Goal: Task Accomplishment & Management: Use online tool/utility

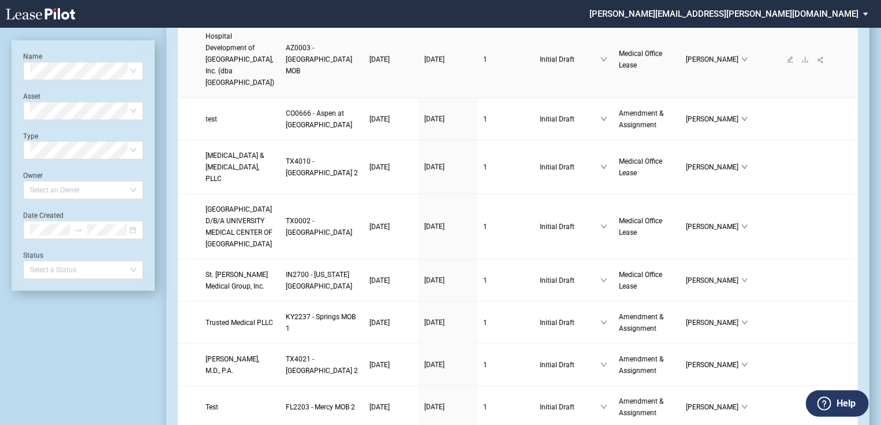
scroll to position [693, 0]
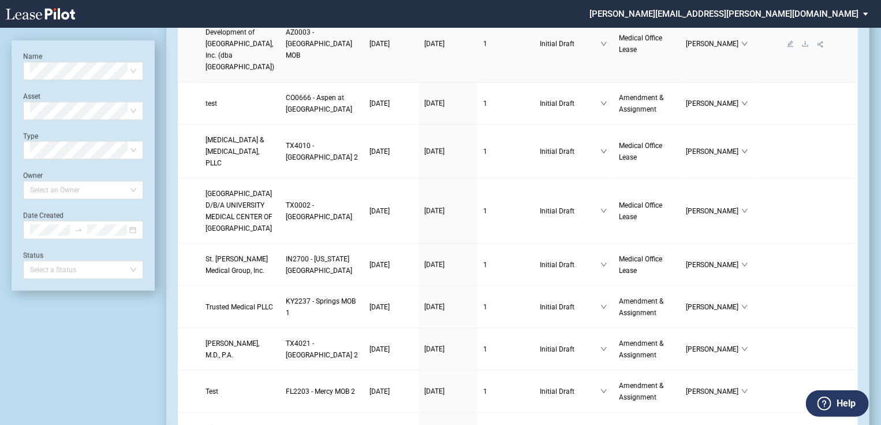
click at [286, 61] on link "AZ0003 - [GEOGRAPHIC_DATA] MOB" at bounding box center [322, 44] width 72 height 35
click at [286, 59] on span "AZ0003 - [GEOGRAPHIC_DATA] MOB" at bounding box center [319, 43] width 66 height 31
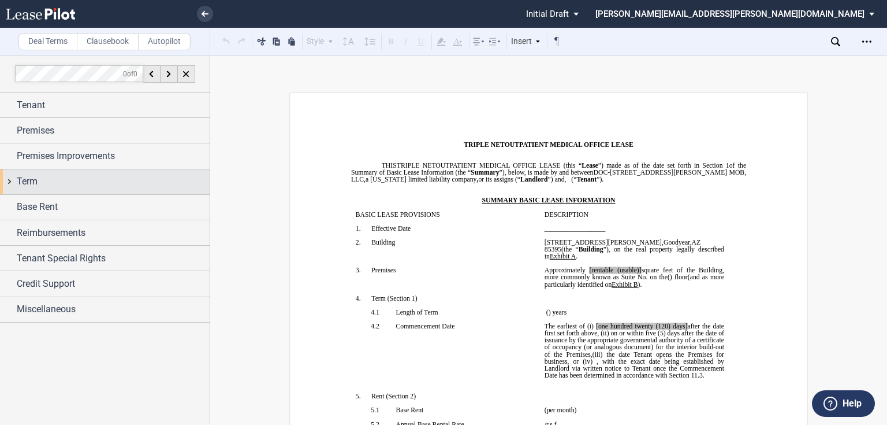
click at [39, 181] on div "Term" at bounding box center [113, 181] width 193 height 14
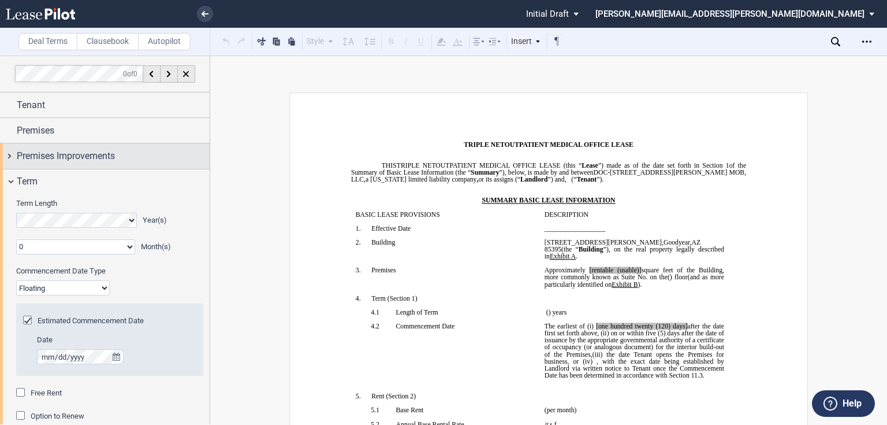
click at [49, 159] on span "Premises Improvements" at bounding box center [66, 156] width 98 height 14
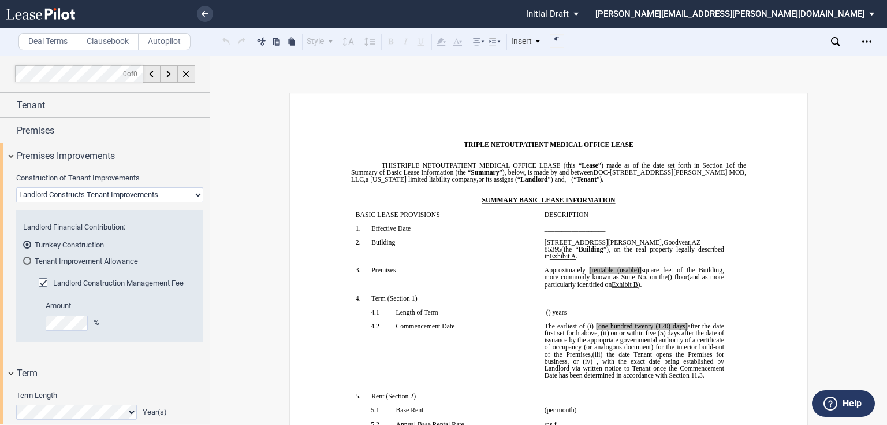
click at [24, 259] on div "Tenant Improvement Allowance" at bounding box center [27, 260] width 8 height 8
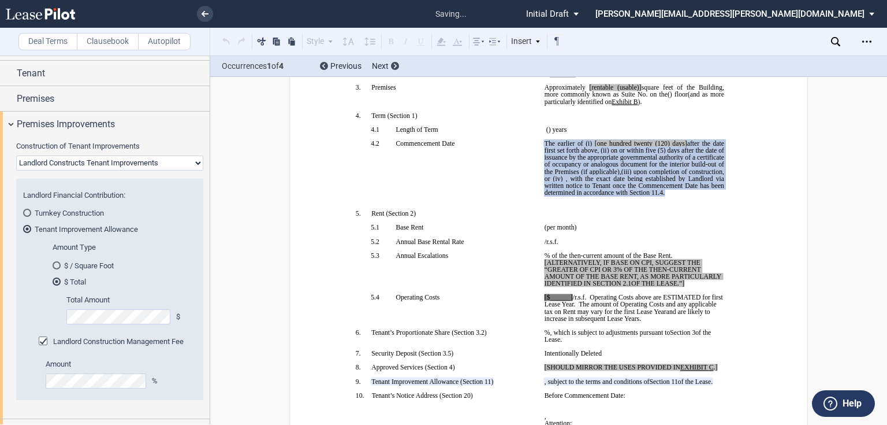
scroll to position [46, 0]
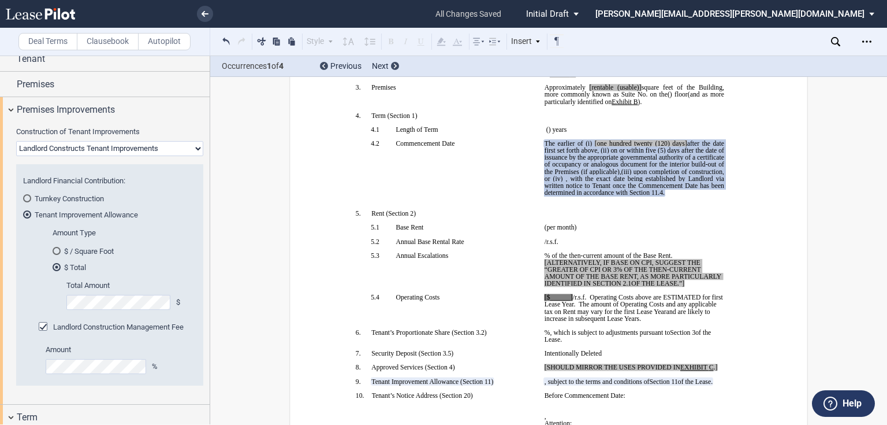
click at [31, 199] on div "Turnkey Construction" at bounding box center [27, 198] width 8 height 8
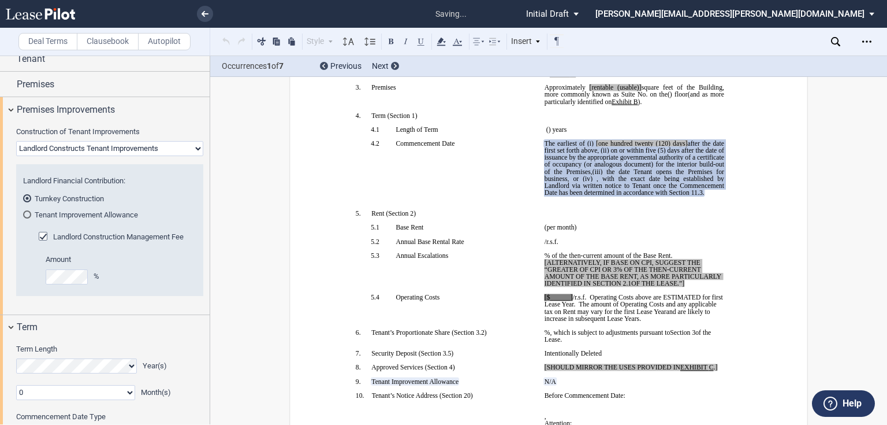
click at [494, 238] on p "﻿" at bounding box center [446, 234] width 180 height 7
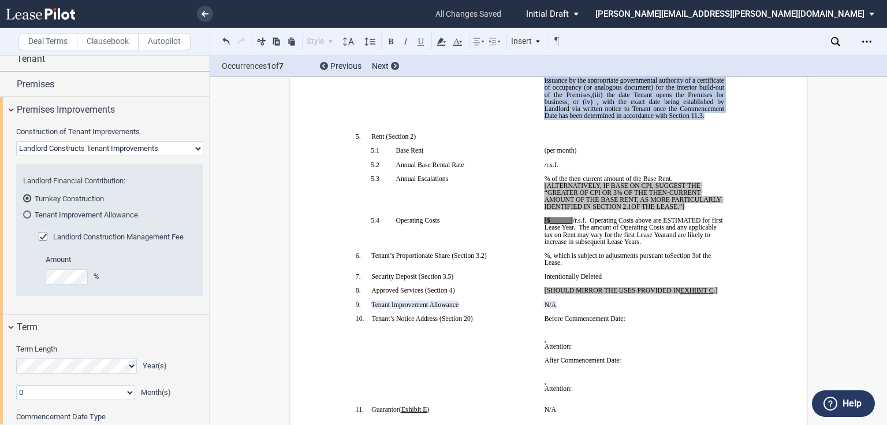
scroll to position [275, 0]
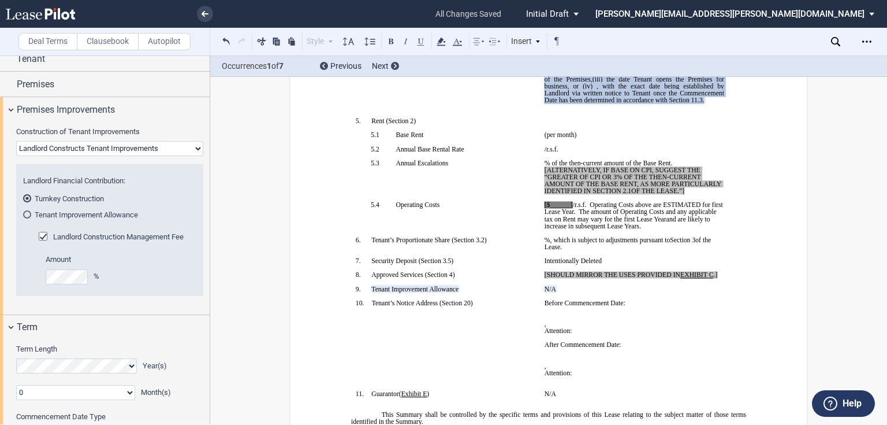
click at [29, 216] on div "Tenant Improvement Allowance" at bounding box center [27, 214] width 8 height 8
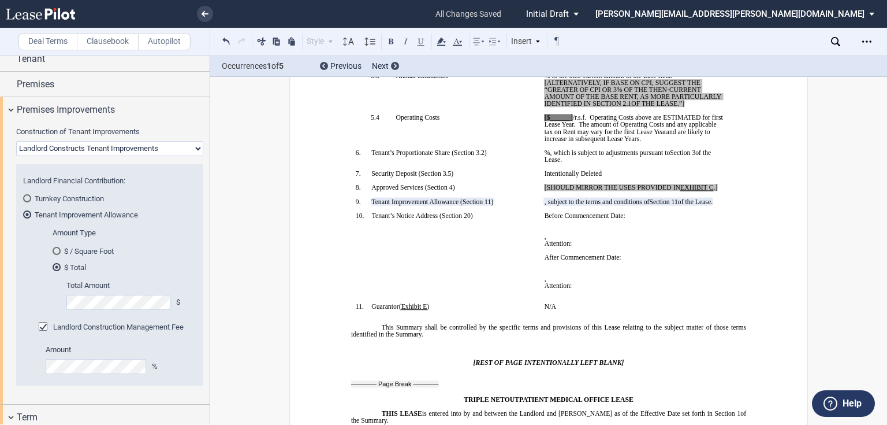
scroll to position [312, 0]
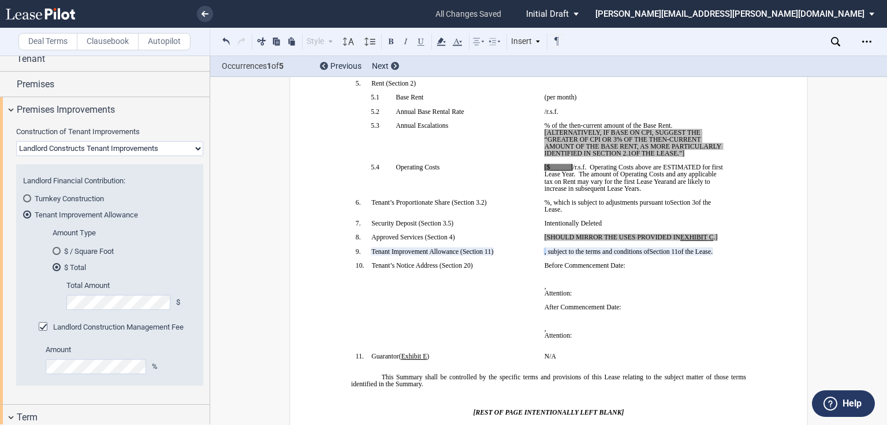
drag, startPoint x: 561, startPoint y: 329, endPoint x: 541, endPoint y: 328, distance: 20.3
click at [545, 255] on span "﻿ ﻿ , subject to the terms and conditions of ﻿ Section 11 ﻿ of the Lease." at bounding box center [629, 251] width 168 height 7
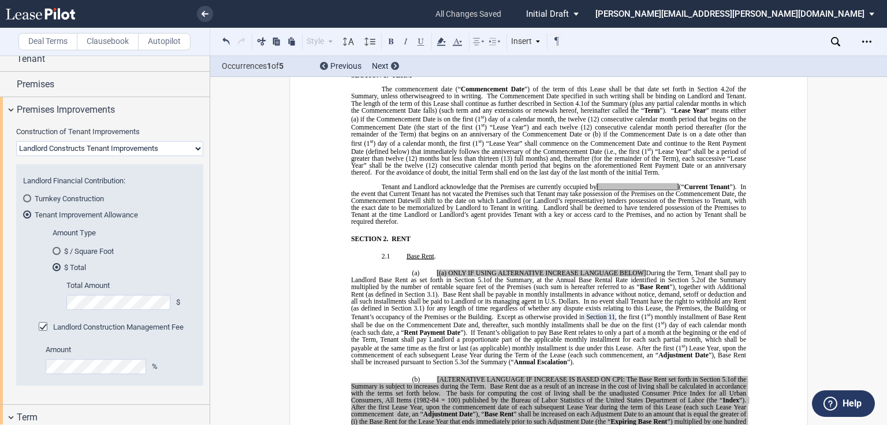
scroll to position [775, 0]
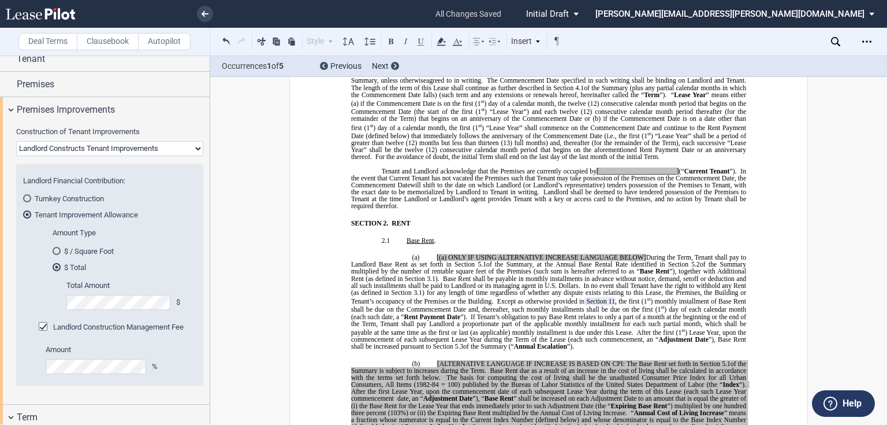
click at [58, 252] on div "$ / Square Foot" at bounding box center [57, 251] width 8 height 8
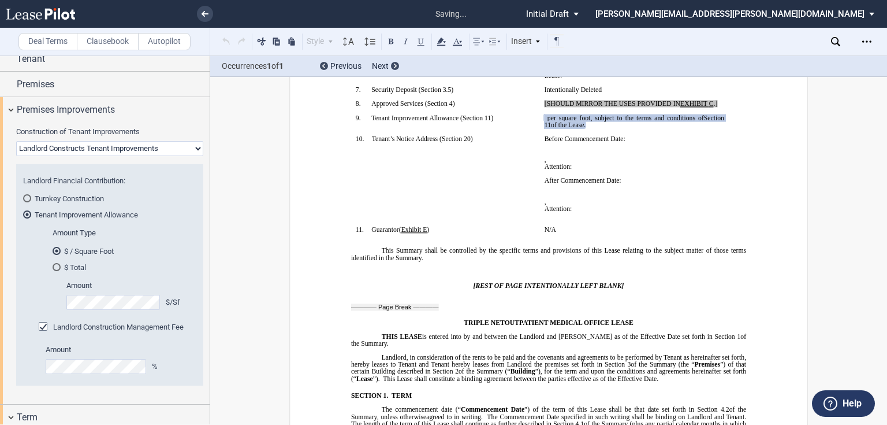
scroll to position [442, 0]
